Goal: Task Accomplishment & Management: Manage account settings

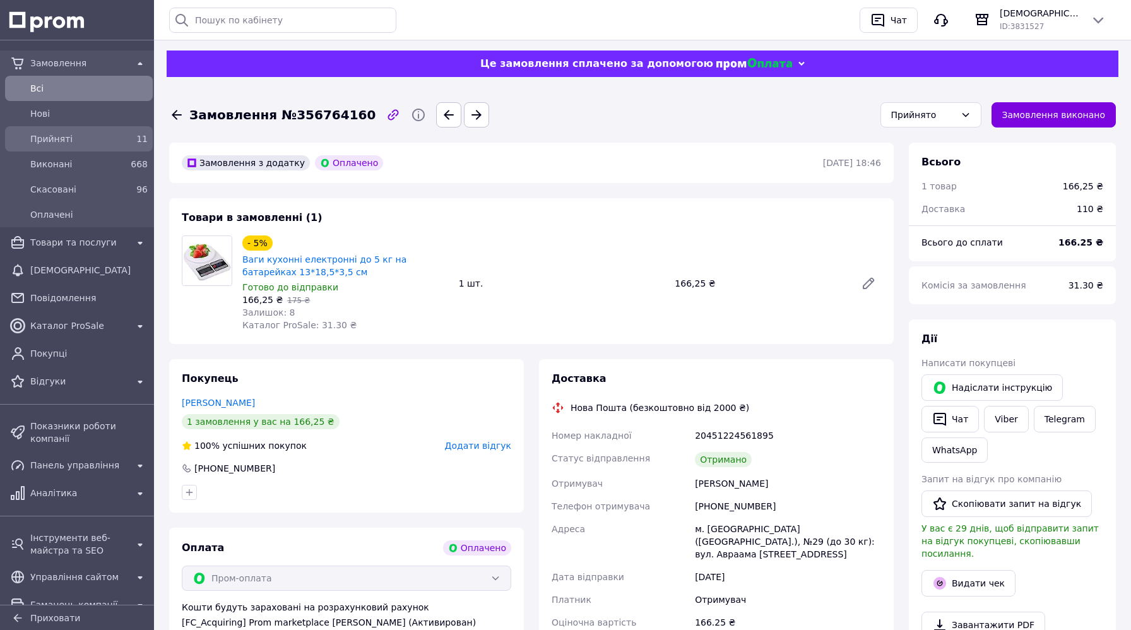
click at [64, 132] on span "Прийняті" at bounding box center [76, 138] width 92 height 13
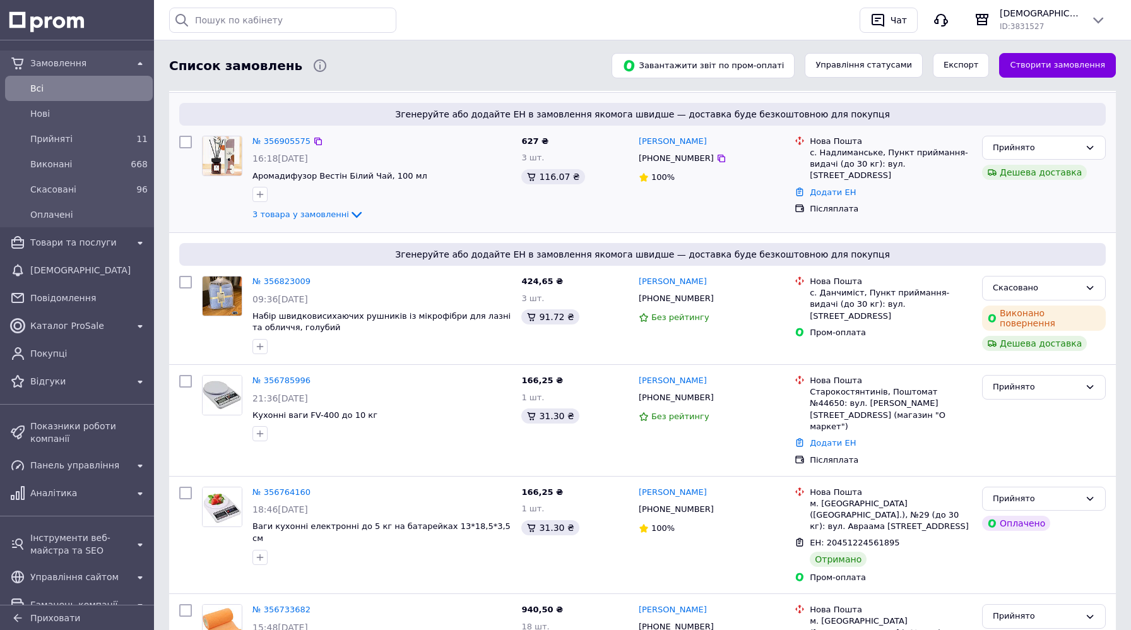
scroll to position [146, 0]
click at [301, 374] on div "№ 356785996" at bounding box center [281, 380] width 61 height 15
click at [278, 381] on link "№ 356785996" at bounding box center [281, 379] width 58 height 9
click at [274, 143] on link "№ 356905575" at bounding box center [281, 140] width 58 height 9
click at [288, 141] on link "№ 356905575" at bounding box center [281, 140] width 58 height 9
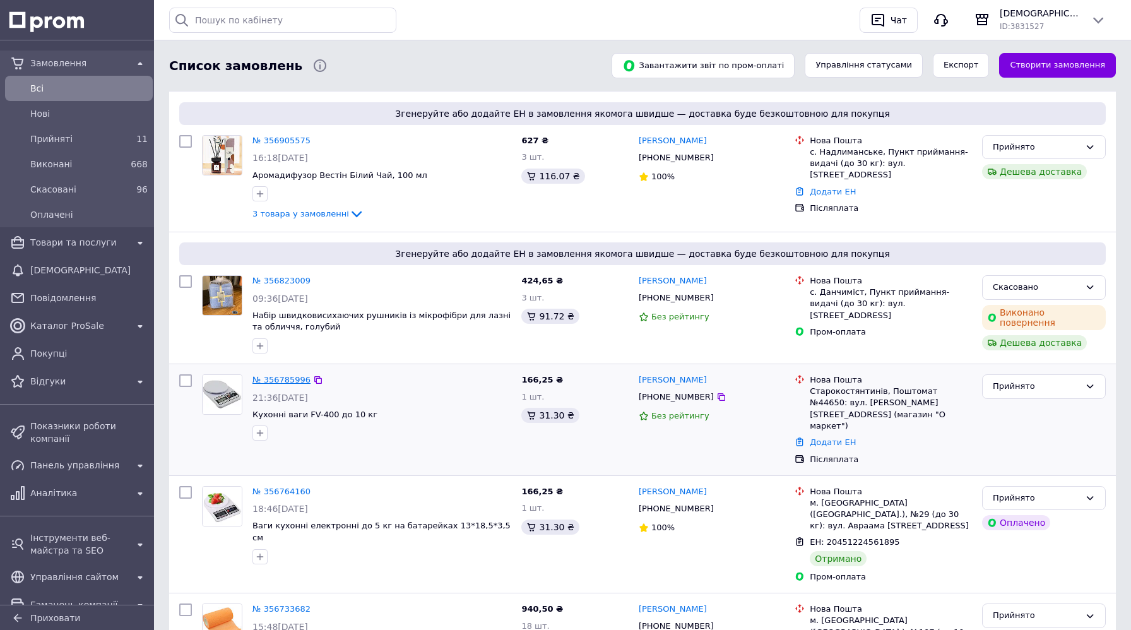
click at [299, 380] on link "№ 356785996" at bounding box center [281, 379] width 58 height 9
click at [83, 142] on span "Прийняті" at bounding box center [76, 138] width 92 height 13
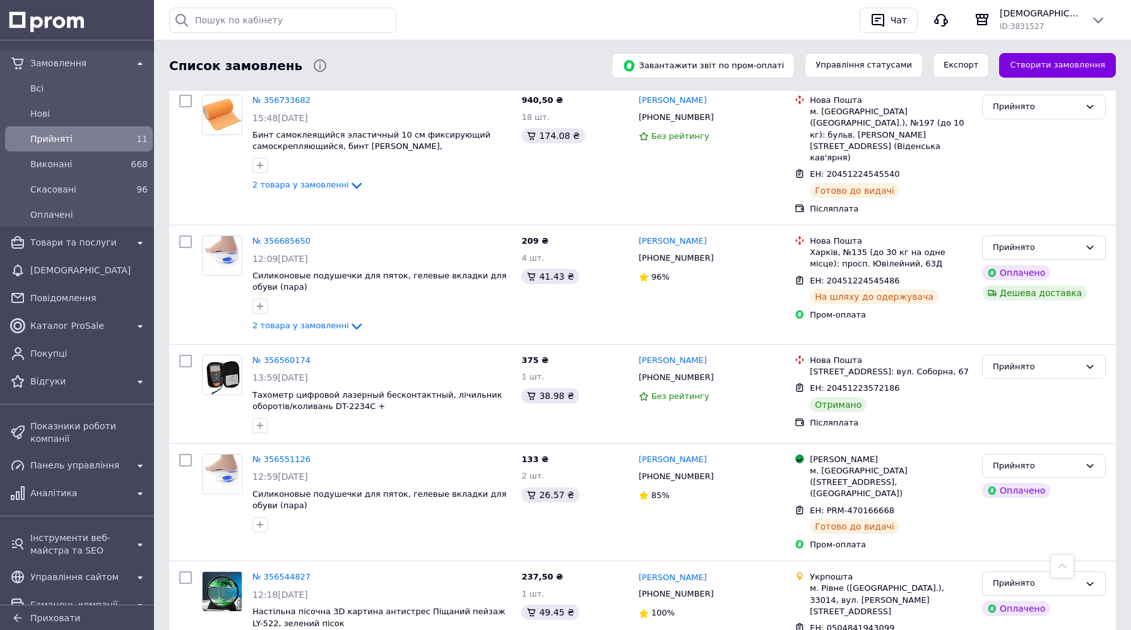
scroll to position [915, 0]
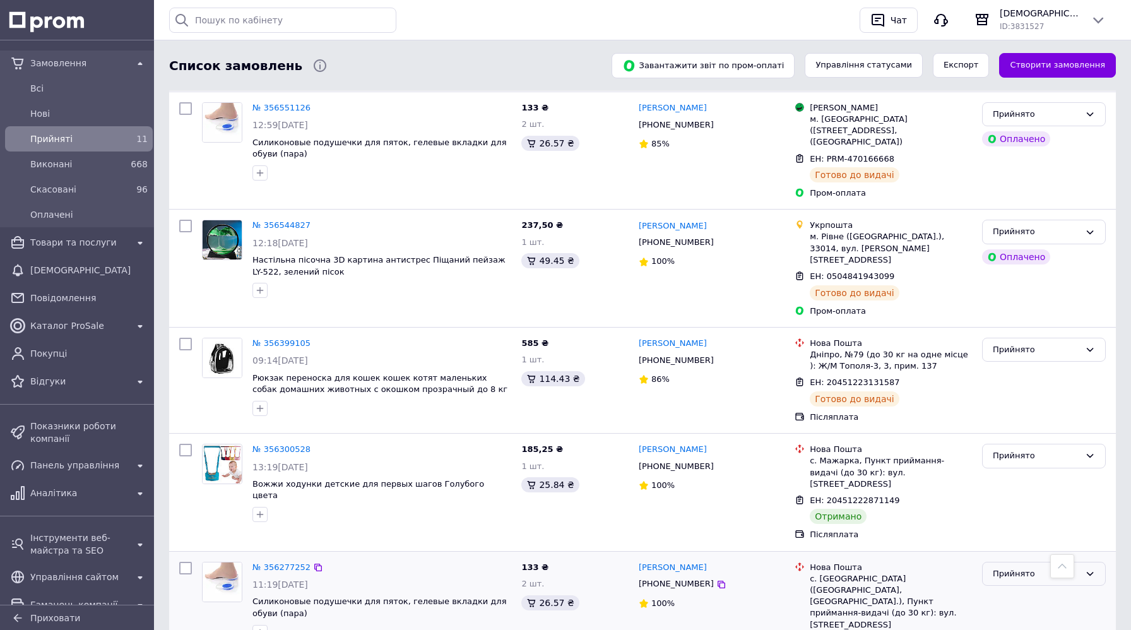
click at [1007, 567] on div "Прийнято" at bounding box center [1035, 573] width 87 height 13
click at [1013, 588] on li "Виконано" at bounding box center [1043, 599] width 122 height 23
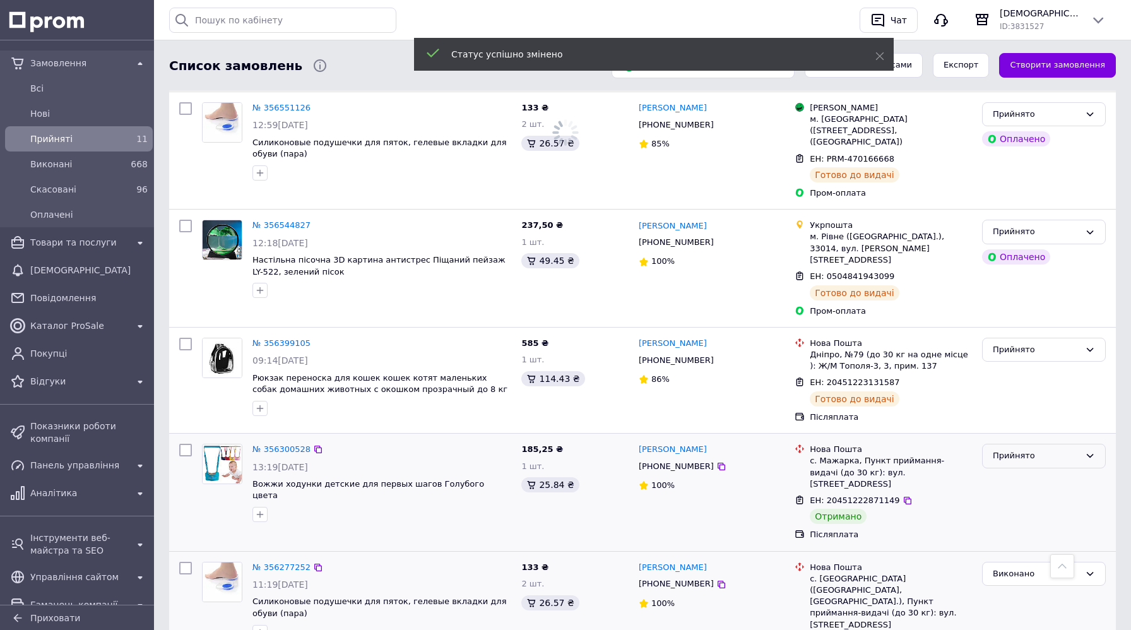
click at [1051, 449] on div "Прийнято" at bounding box center [1035, 455] width 87 height 13
click at [1045, 471] on li "Виконано" at bounding box center [1043, 482] width 122 height 23
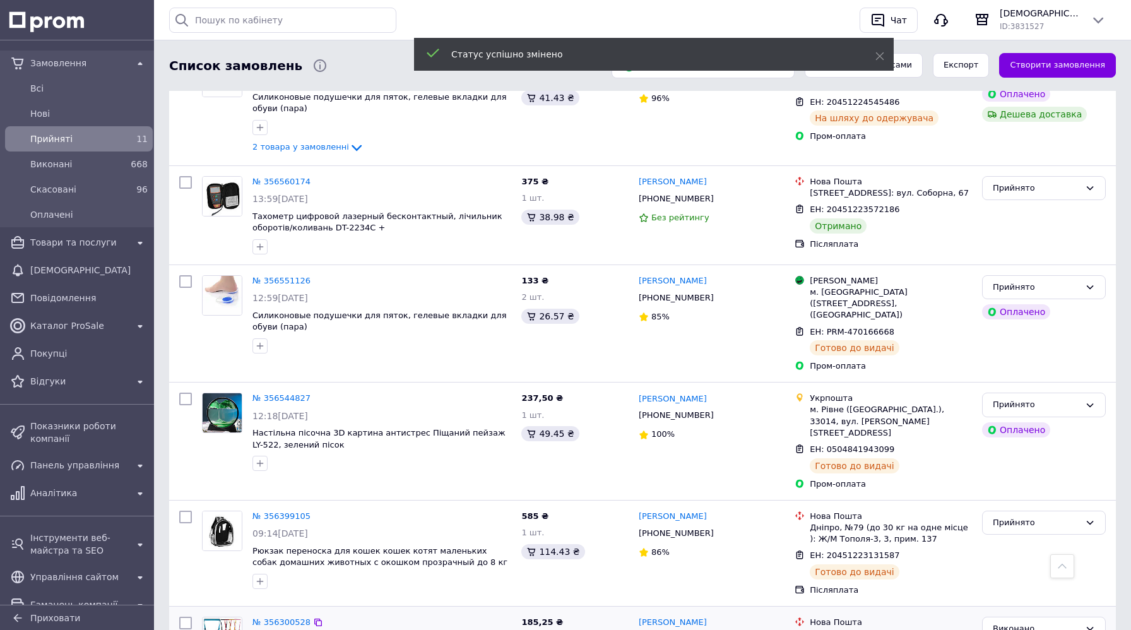
scroll to position [722, 0]
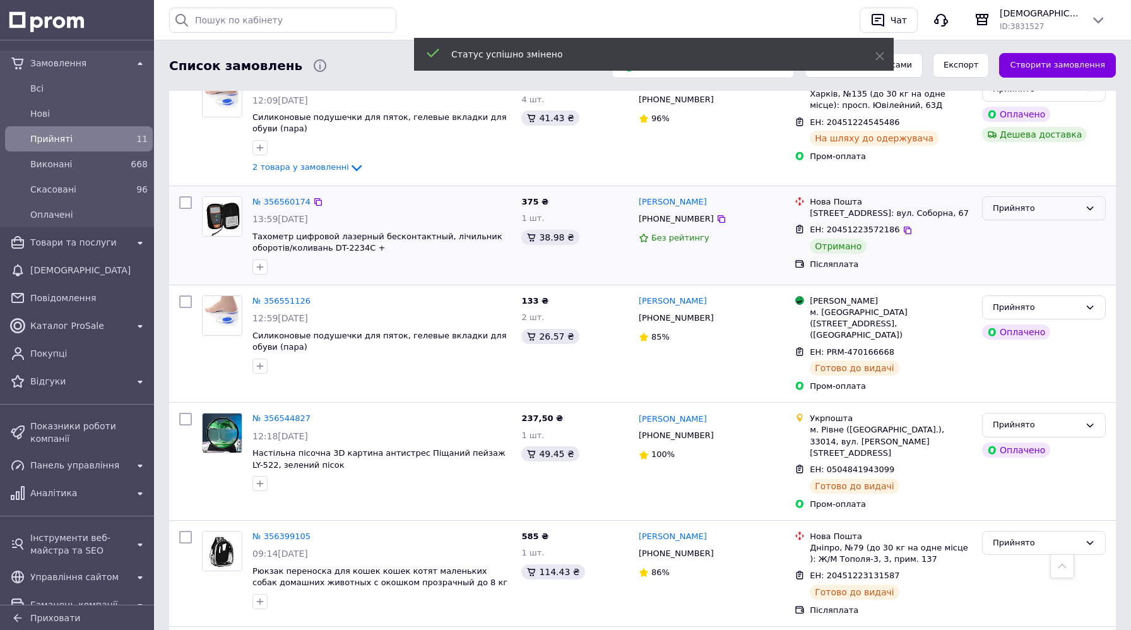
click at [1024, 202] on div "Прийнято" at bounding box center [1035, 208] width 87 height 13
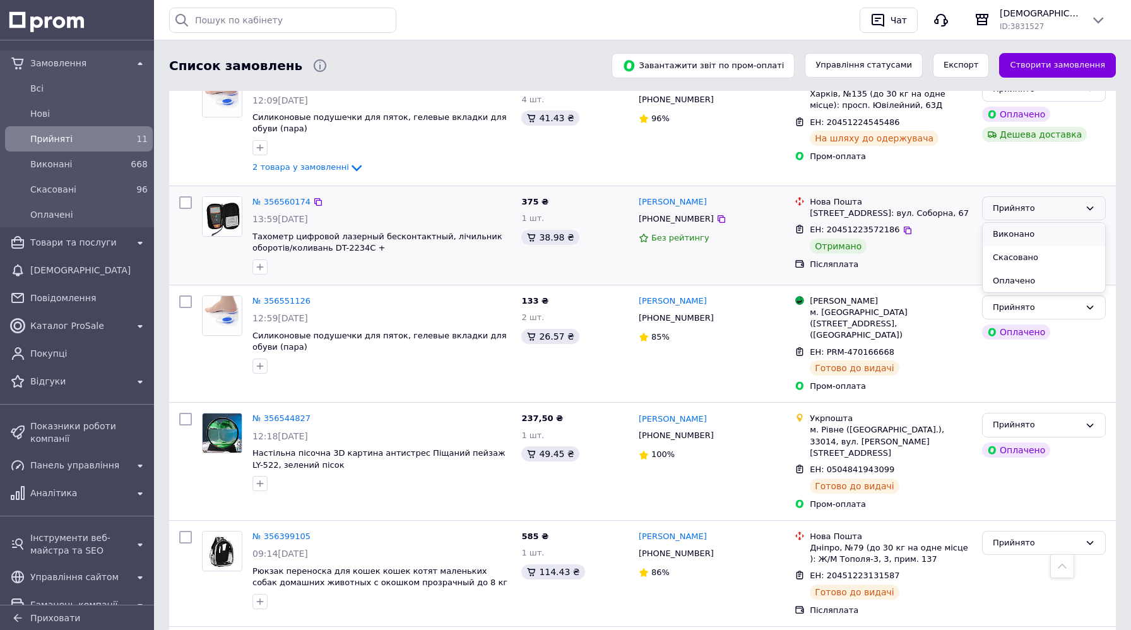
click at [1018, 223] on li "Виконано" at bounding box center [1043, 234] width 122 height 23
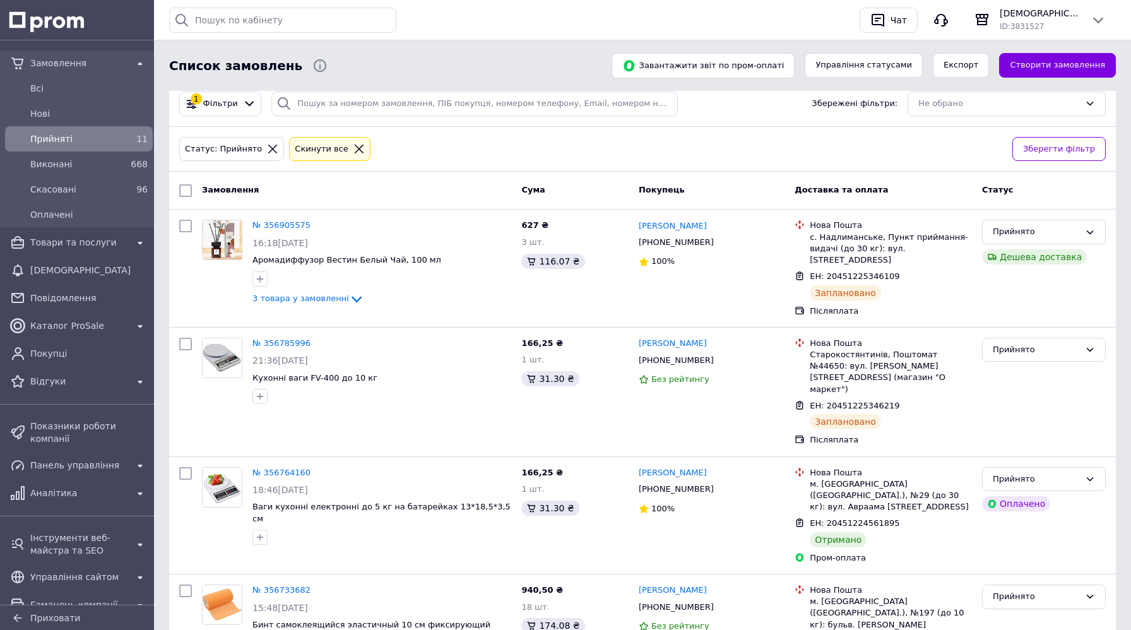
scroll to position [69, 0]
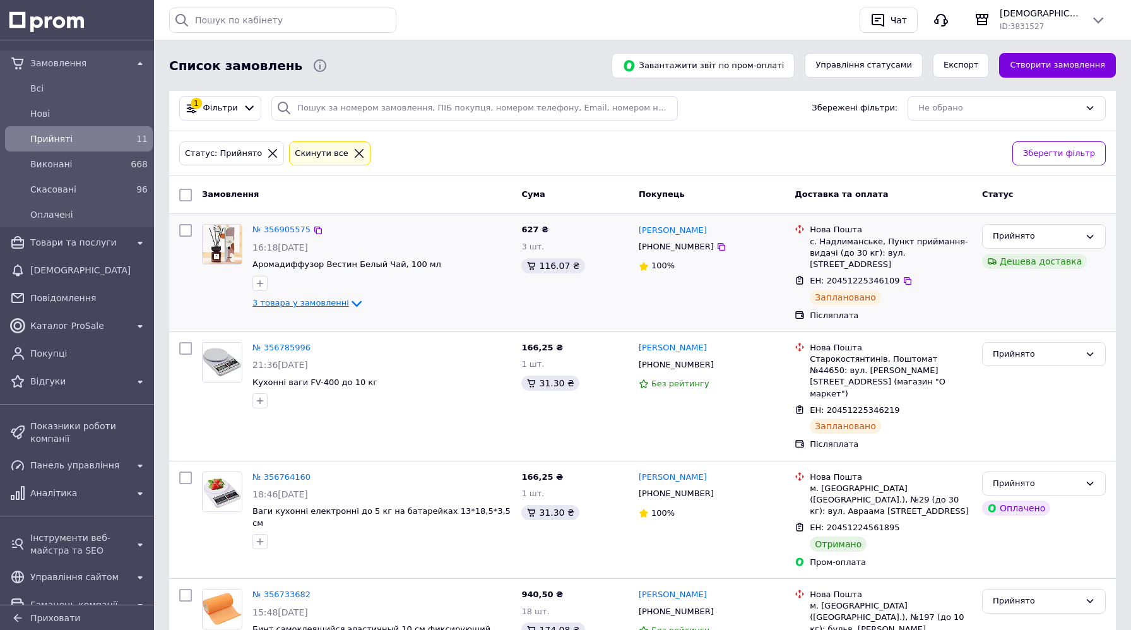
click at [329, 300] on span "3 товара у замовленні" at bounding box center [300, 302] width 97 height 9
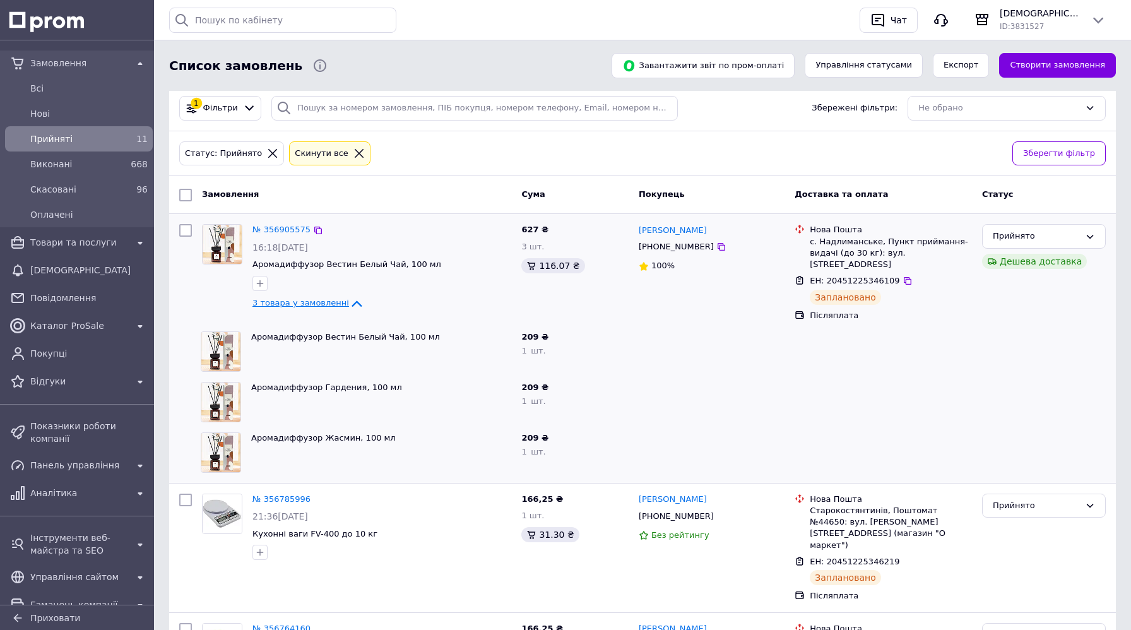
click at [326, 300] on span "3 товара у замовленні" at bounding box center [300, 302] width 97 height 9
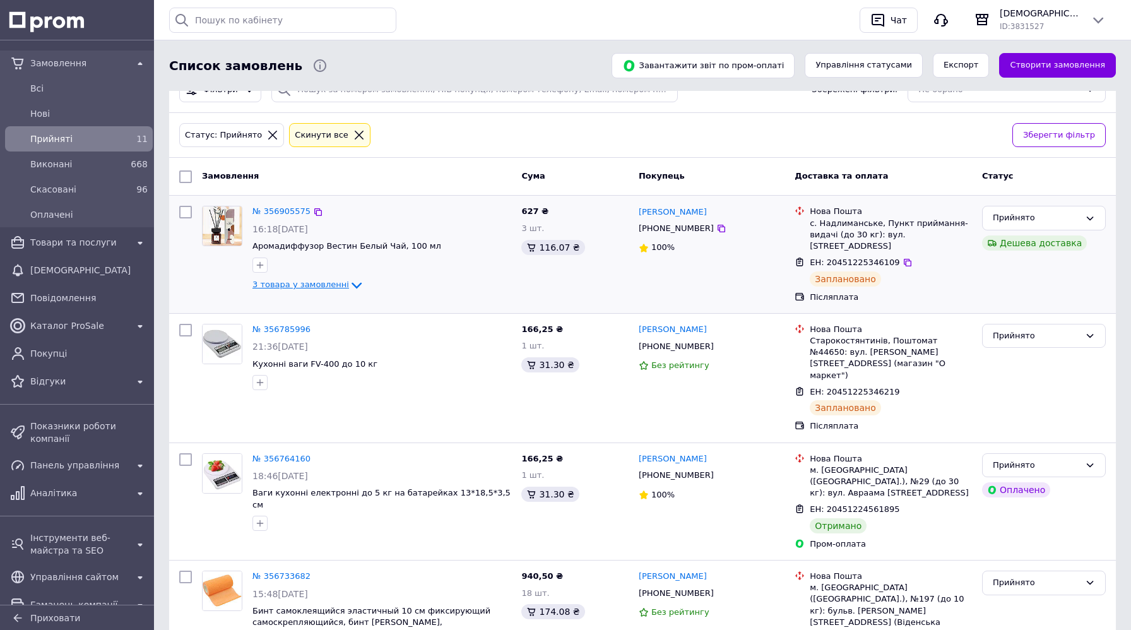
scroll to position [85, 0]
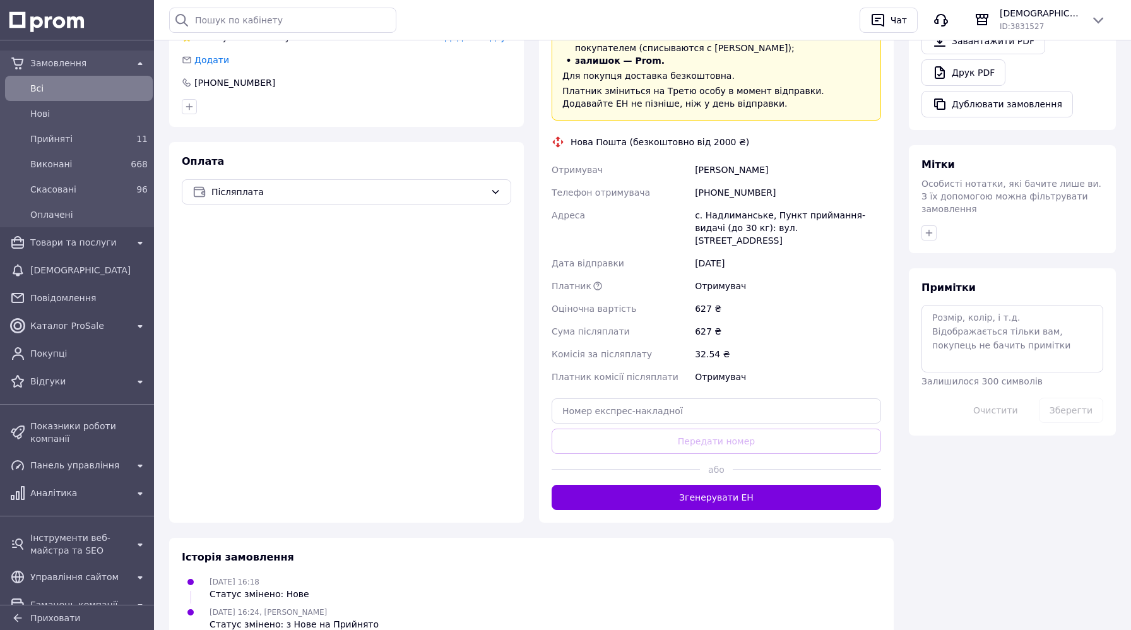
scroll to position [530, 0]
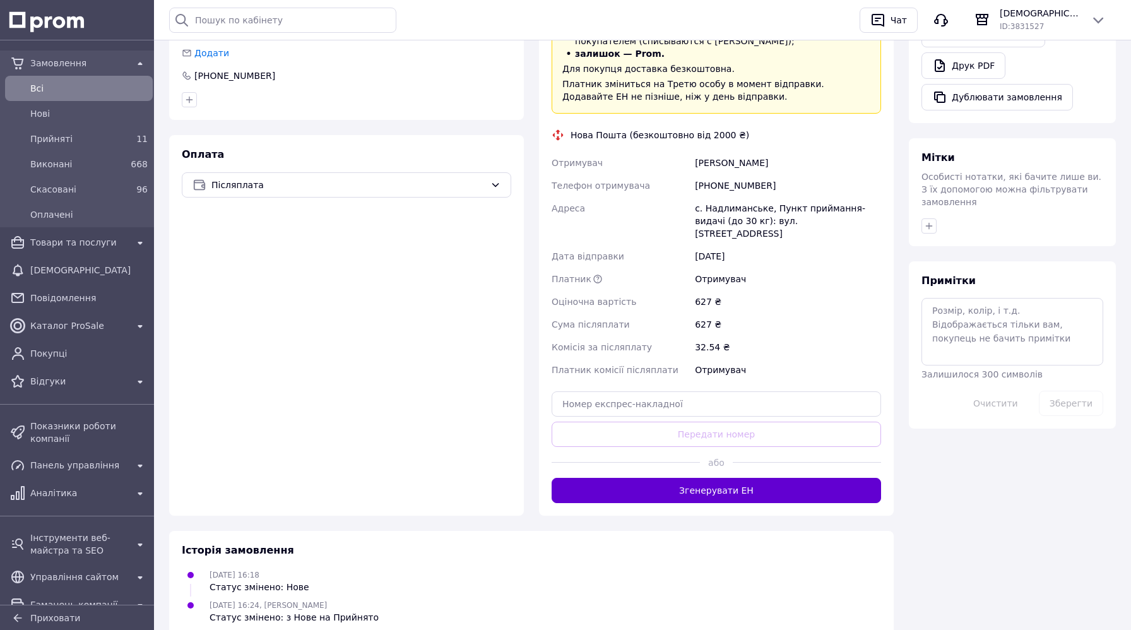
click at [571, 478] on button "Згенерувати ЕН" at bounding box center [715, 490] width 329 height 25
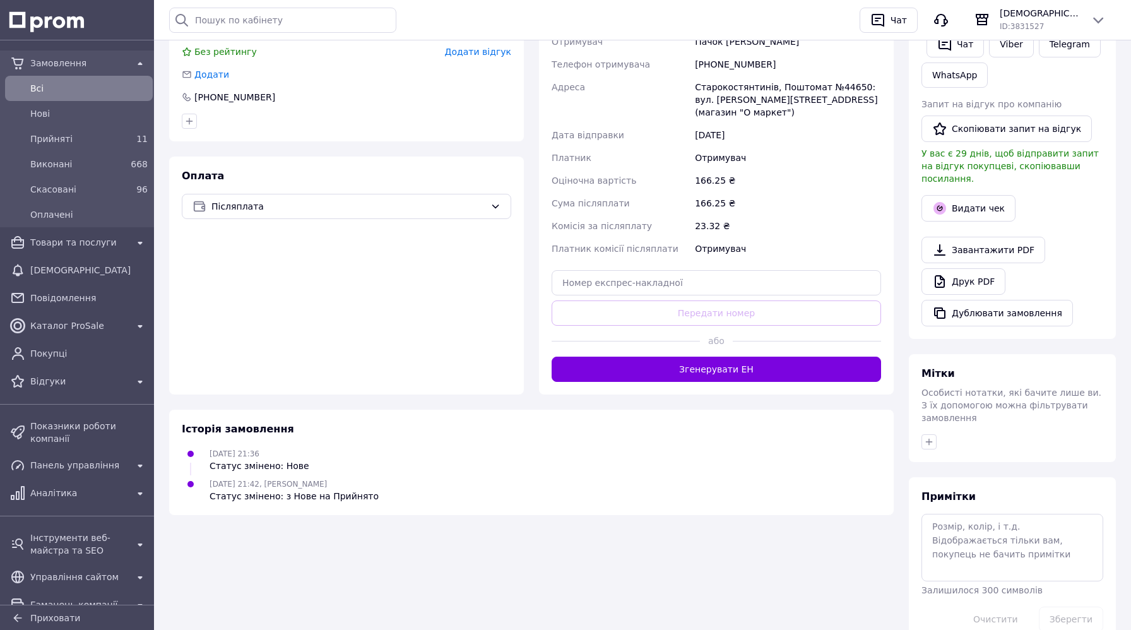
scroll to position [315, 0]
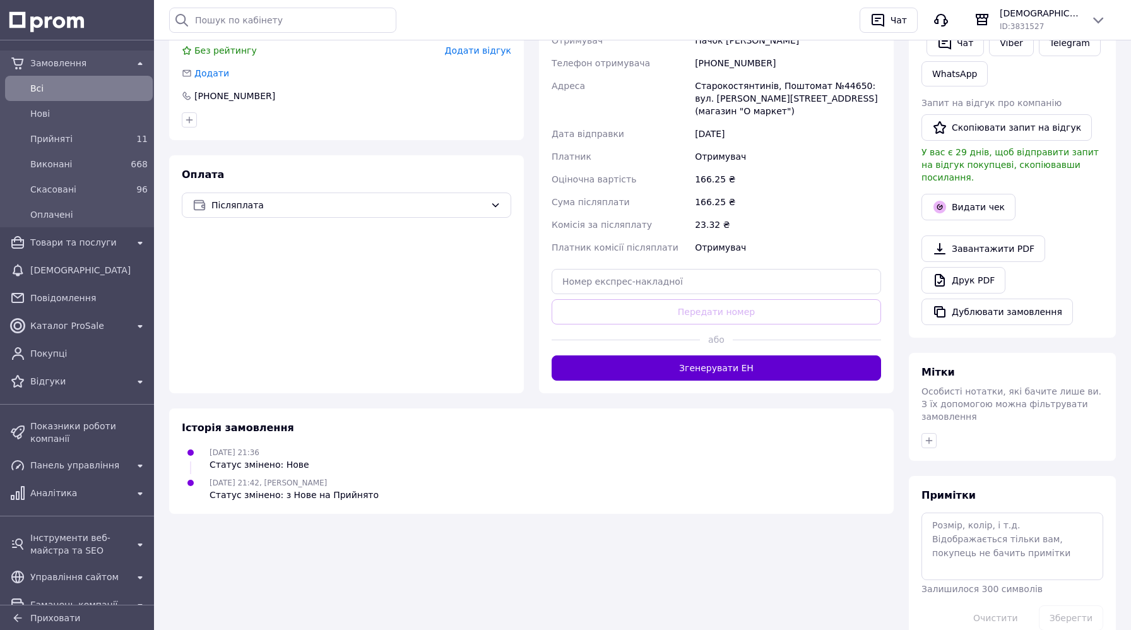
click at [606, 355] on button "Згенерувати ЕН" at bounding box center [715, 367] width 329 height 25
